Goal: Task Accomplishment & Management: Use online tool/utility

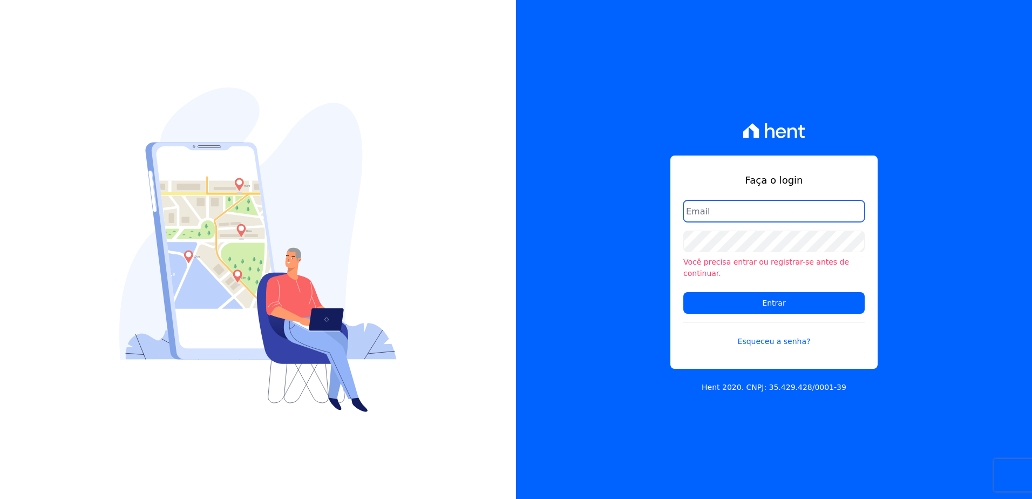
type input "[PERSON_NAME][EMAIL_ADDRESS][DOMAIN_NAME]"
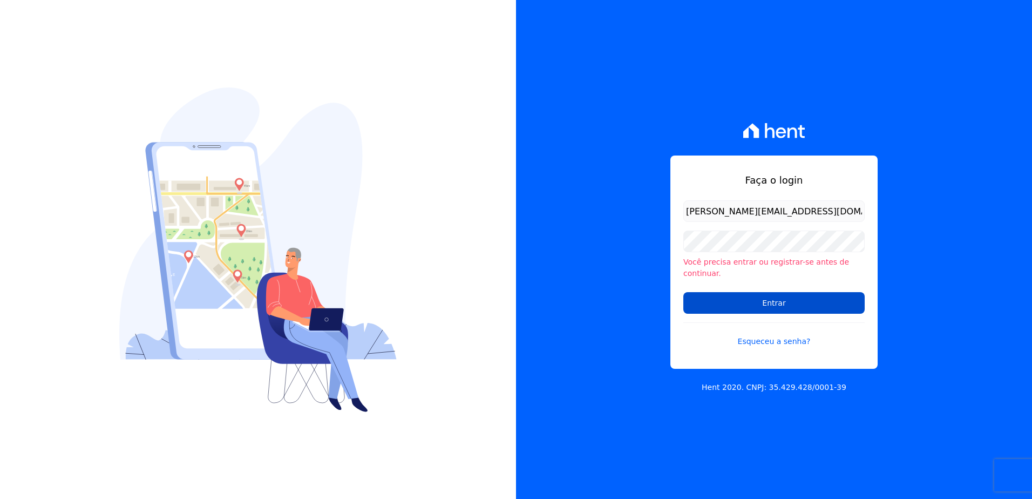
click at [762, 301] on input "Entrar" at bounding box center [773, 303] width 181 height 22
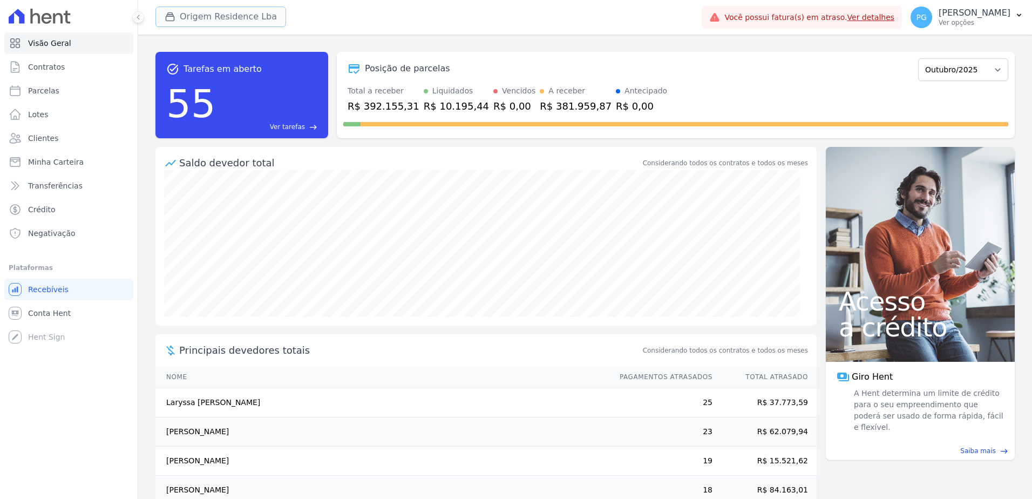
click at [203, 23] on button "Origem Residence Lba" at bounding box center [220, 16] width 131 height 21
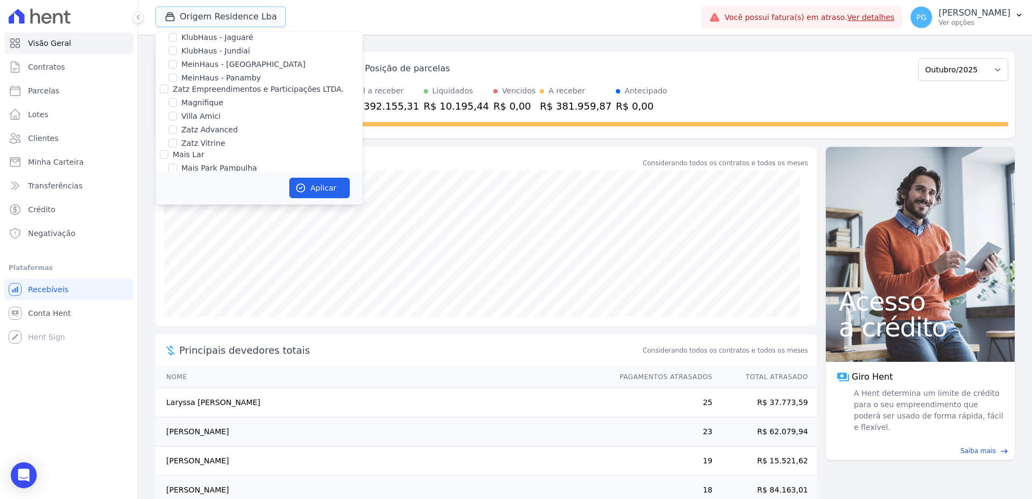
scroll to position [648, 0]
click at [194, 164] on label "Origem Residence - LBA" at bounding box center [226, 169] width 91 height 11
click at [177, 165] on input "Origem Residence - LBA" at bounding box center [172, 169] width 9 height 9
checkbox input "false"
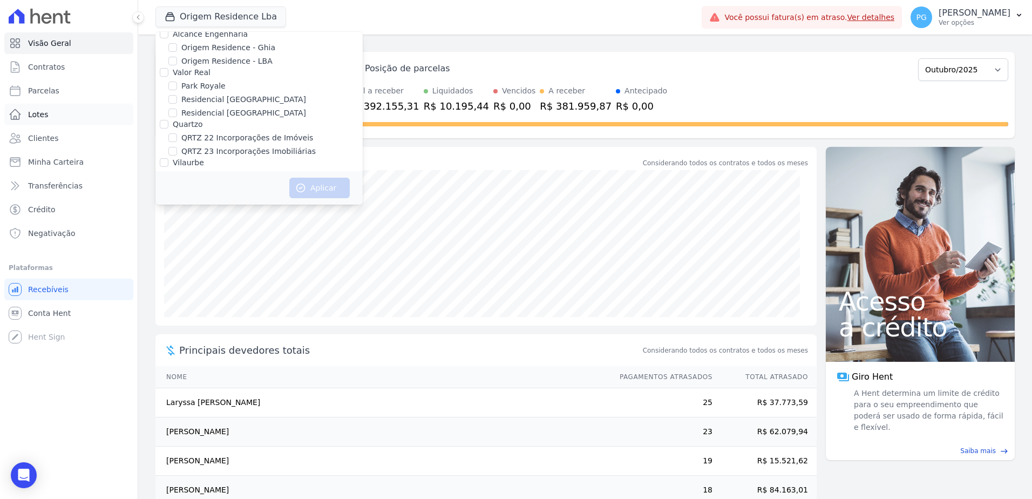
scroll to position [73, 0]
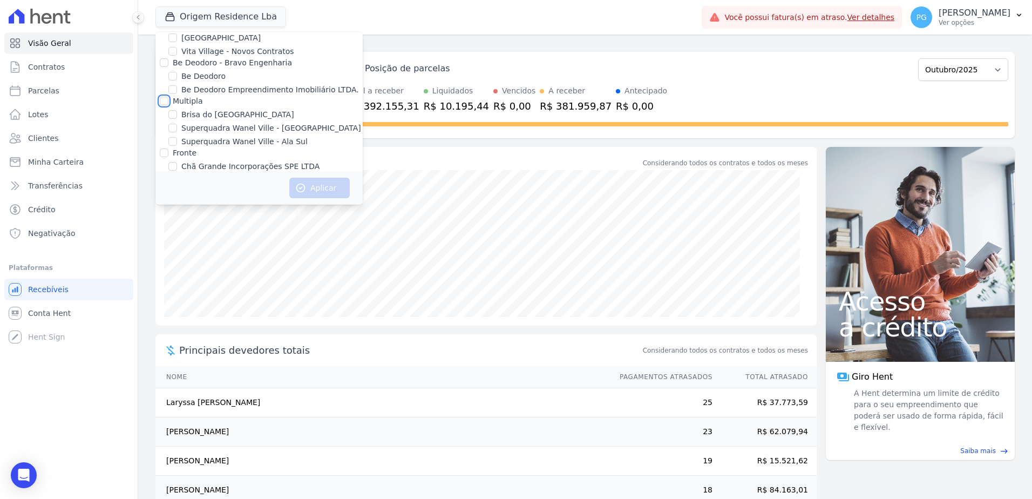
click at [168, 105] on div at bounding box center [164, 101] width 9 height 11
click at [188, 99] on label "Multipla" at bounding box center [188, 101] width 30 height 9
click at [168, 99] on input "Multipla" at bounding box center [164, 101] width 9 height 9
checkbox input "true"
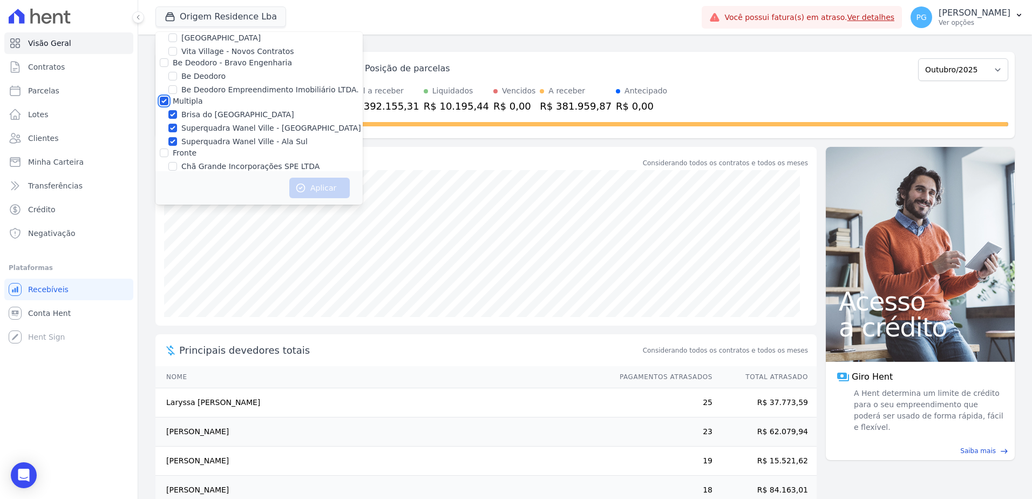
checkbox input "true"
click at [322, 188] on button "Aplicar" at bounding box center [319, 188] width 60 height 21
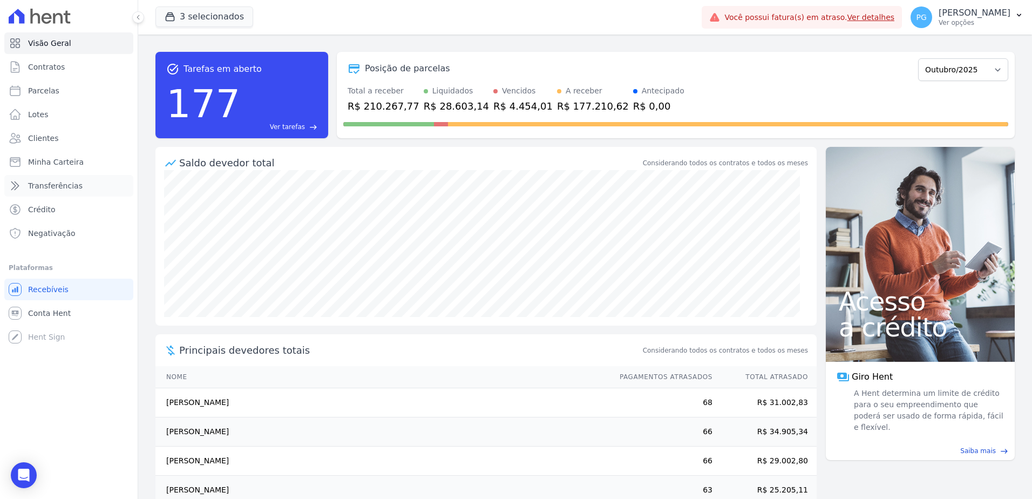
click at [65, 186] on span "Transferências" at bounding box center [55, 185] width 55 height 11
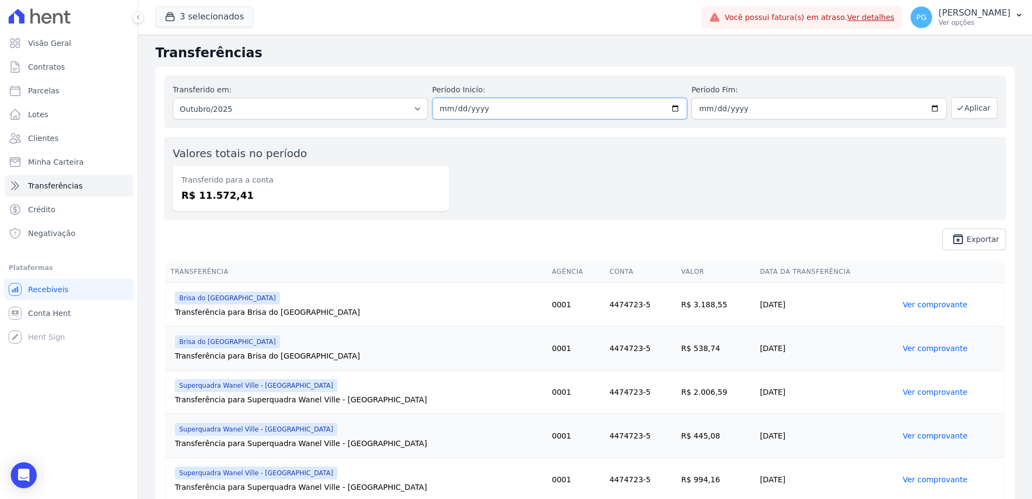
click at [458, 108] on input "[DATE]" at bounding box center [559, 109] width 255 height 22
click at [321, 114] on select "Todos os meses Janeiro/2023 Fevereiro/2023 Março/2023 Abril/2023 Maio/2023 Junh…" at bounding box center [300, 109] width 255 height 22
select select "09/2025"
click at [173, 98] on select "Todos os meses Janeiro/2023 Fevereiro/2023 Março/2023 Abril/2023 Maio/2023 Junh…" at bounding box center [300, 109] width 255 height 22
click at [969, 108] on button "Aplicar" at bounding box center [974, 108] width 46 height 22
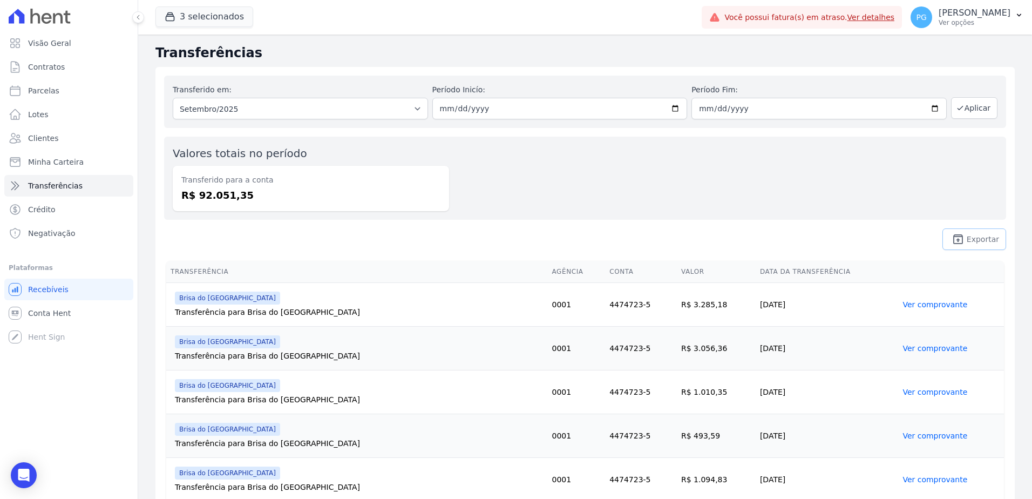
click at [965, 232] on link "unarchive Exportar" at bounding box center [974, 239] width 64 height 22
click at [59, 94] on link "Parcelas" at bounding box center [68, 91] width 129 height 22
select select
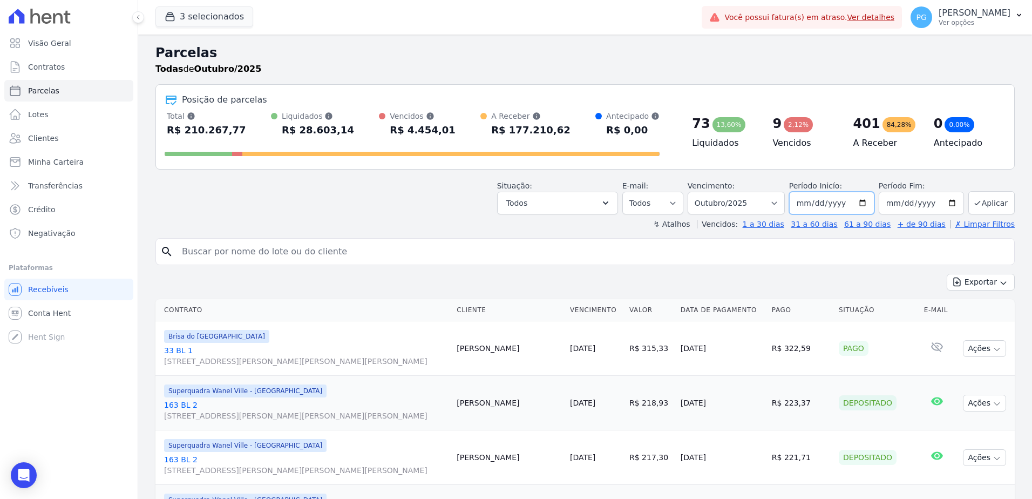
click at [854, 202] on input "[DATE]" at bounding box center [831, 203] width 85 height 23
click at [862, 207] on input "[DATE]" at bounding box center [831, 203] width 85 height 23
type input "2025-01-01"
click at [983, 202] on button "Aplicar" at bounding box center [991, 202] width 46 height 23
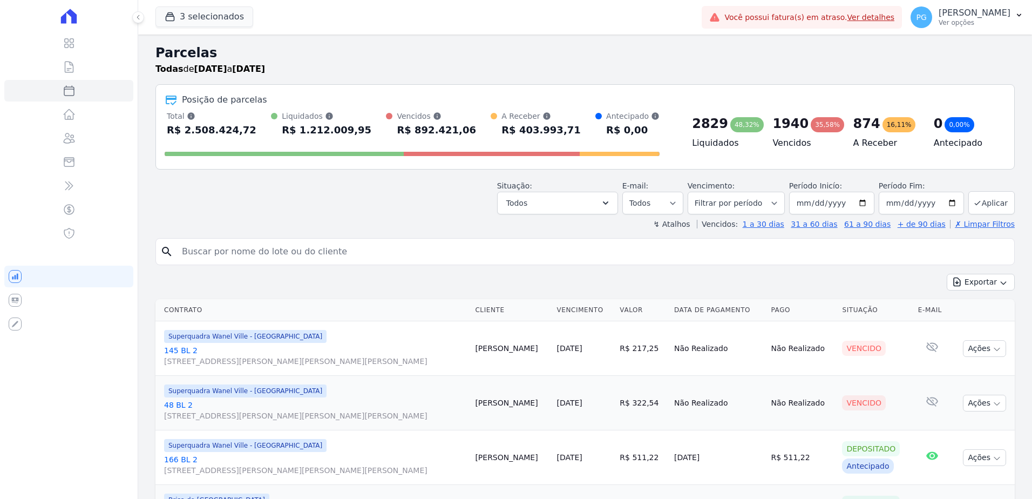
select select
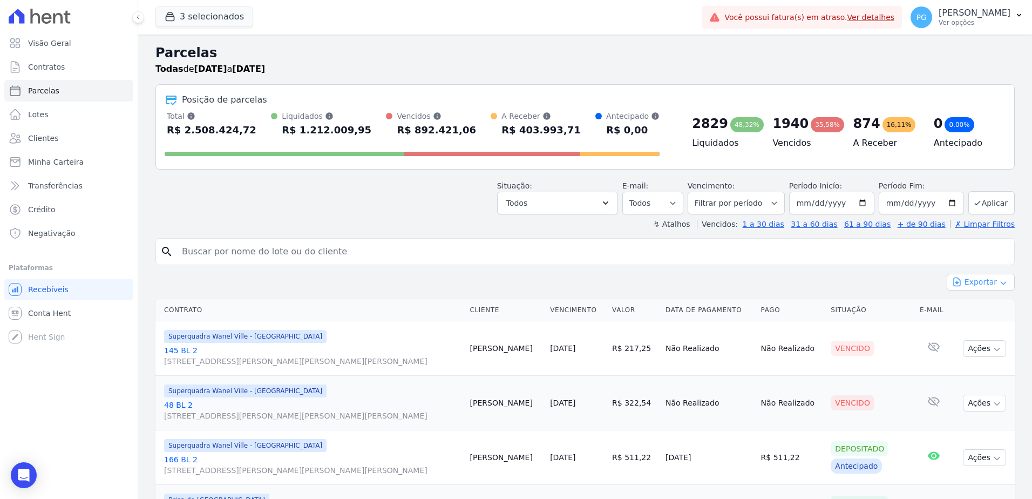
click at [984, 288] on button "Exportar" at bounding box center [981, 282] width 68 height 17
click at [984, 325] on span "Exportar CSV" at bounding box center [979, 326] width 57 height 11
